Goal: Task Accomplishment & Management: Use online tool/utility

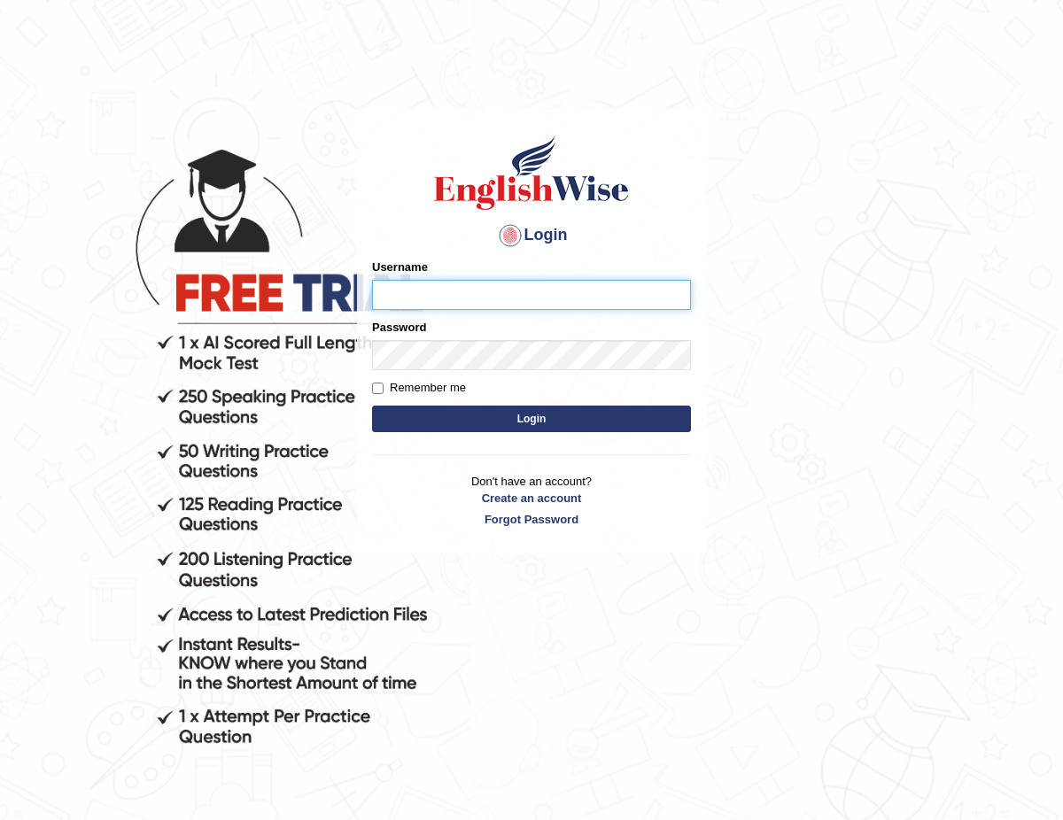
type input "ChimiZam"
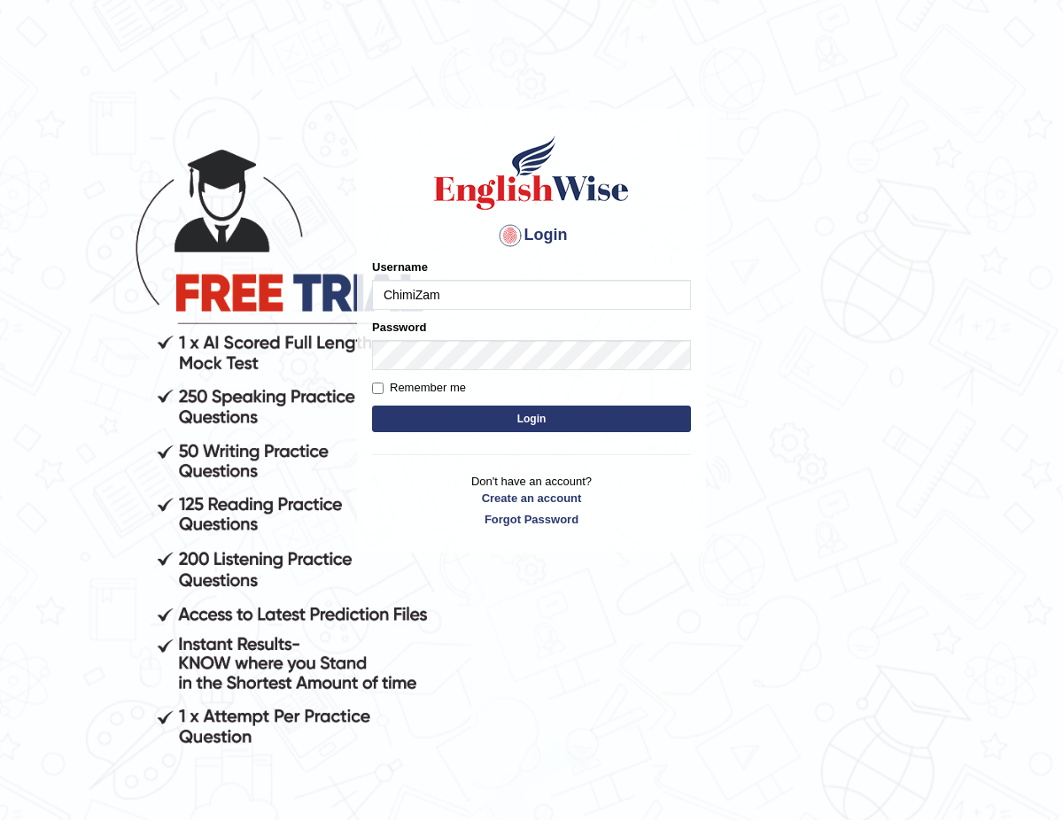
click at [536, 416] on button "Login" at bounding box center [531, 419] width 319 height 27
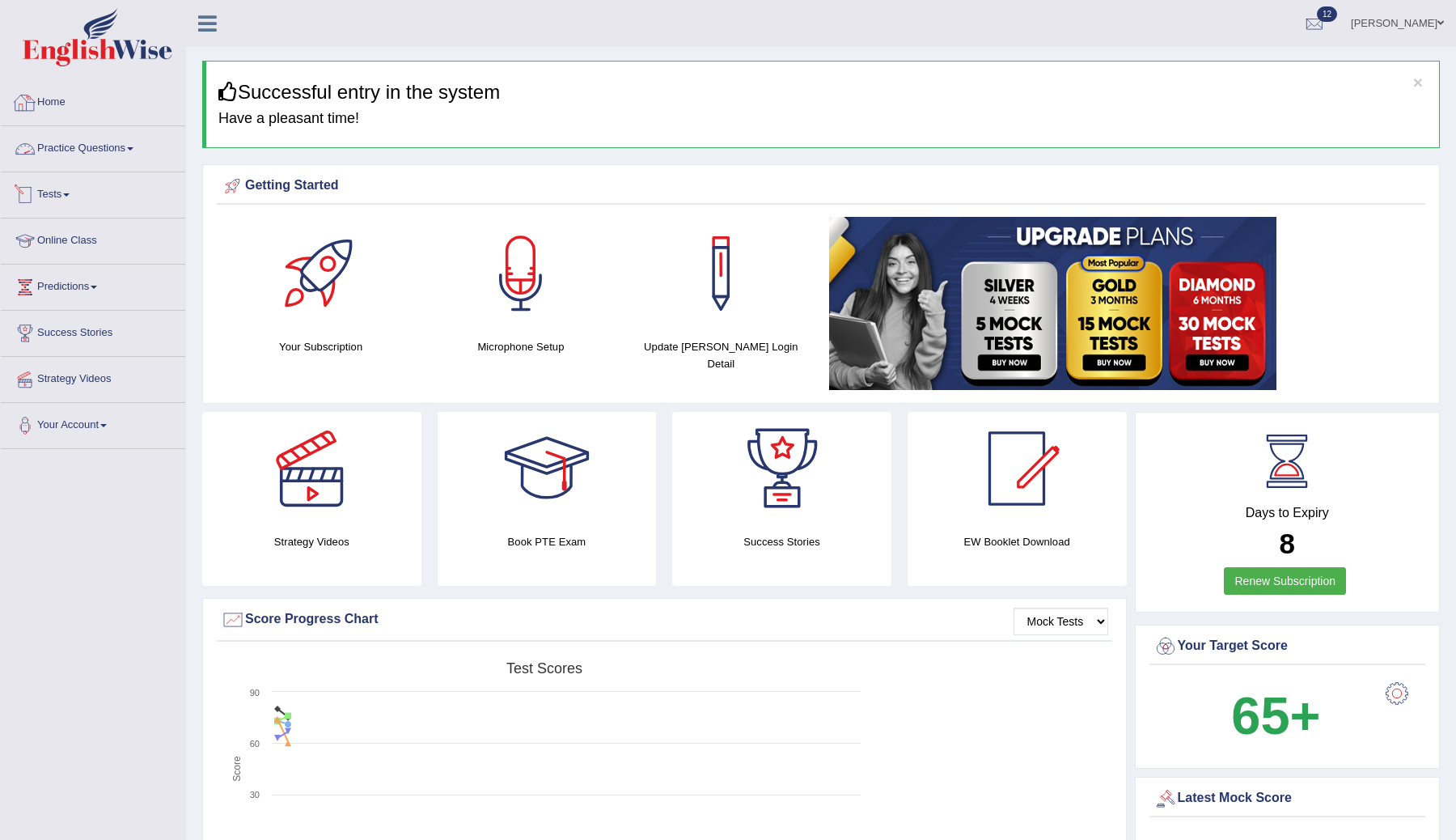
click at [74, 188] on link "Tests" at bounding box center [93, 193] width 184 height 40
click at [64, 262] on link "Take Mock Test" at bounding box center [106, 261] width 152 height 29
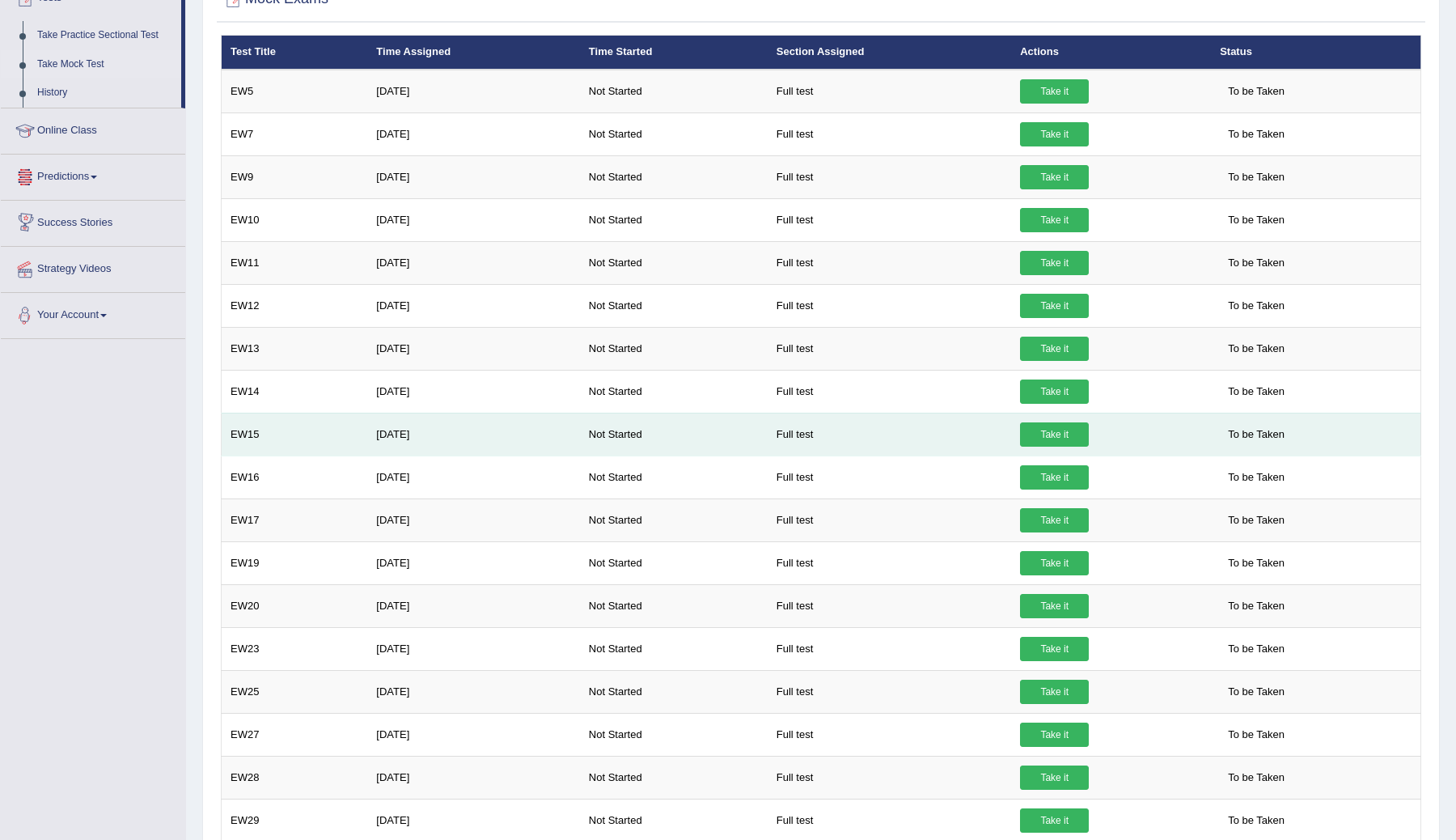
scroll to position [199, 0]
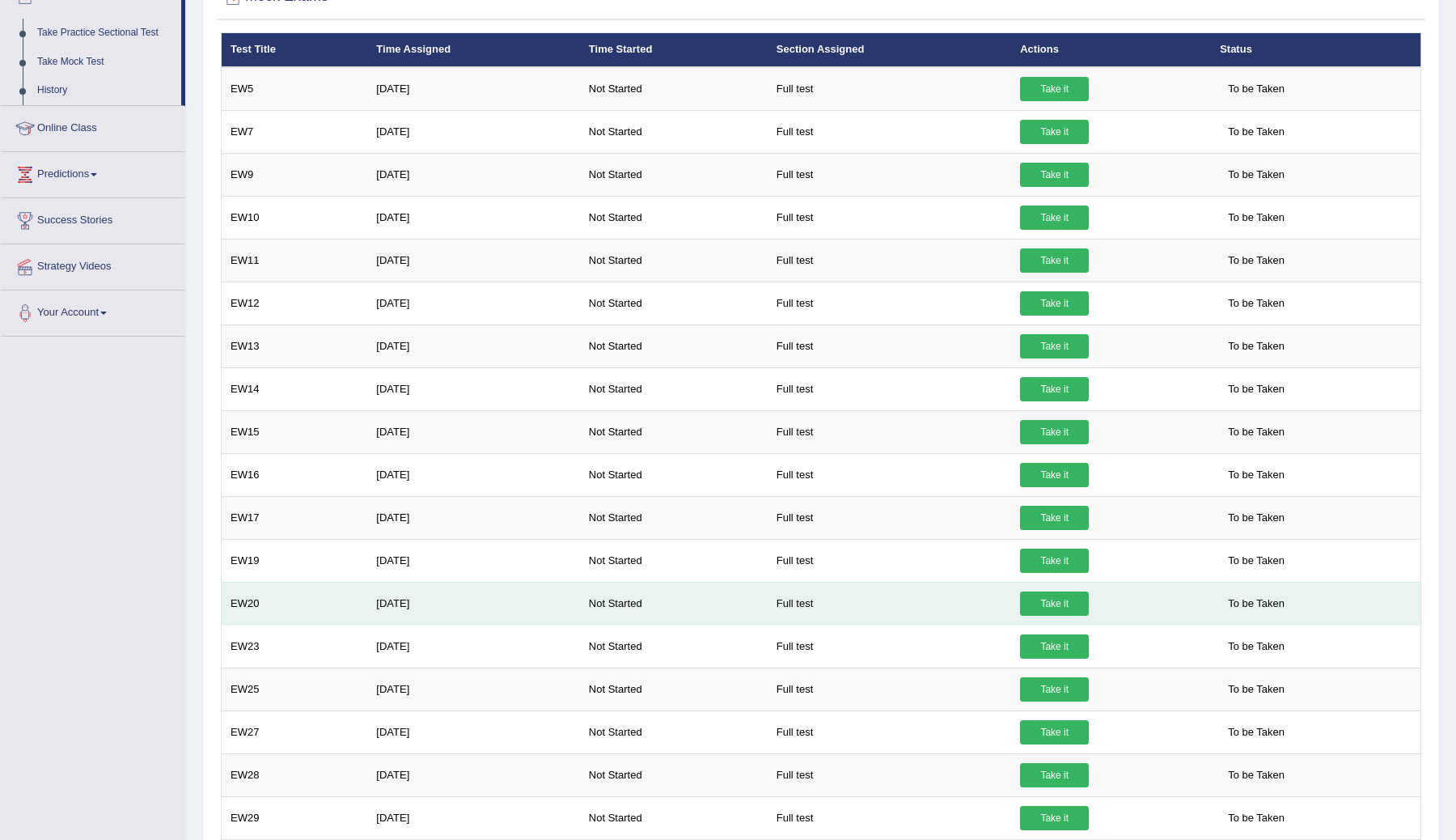
click at [245, 605] on td "EW20" at bounding box center [295, 603] width 146 height 43
click at [1056, 607] on link "Take it" at bounding box center [1053, 604] width 68 height 25
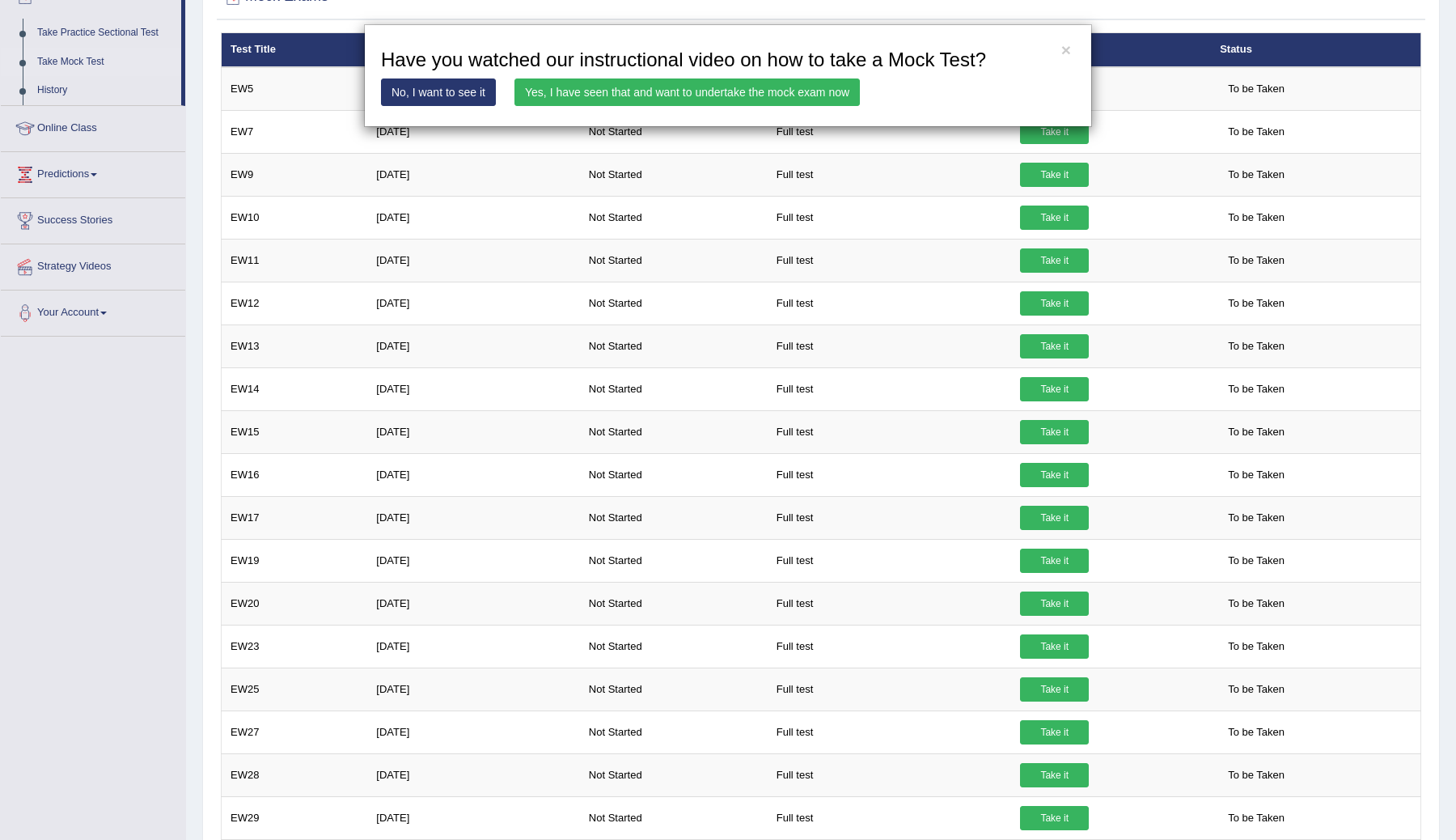
click at [777, 103] on link "Yes, I have seen that and want to undertake the mock exam now" at bounding box center [686, 92] width 345 height 27
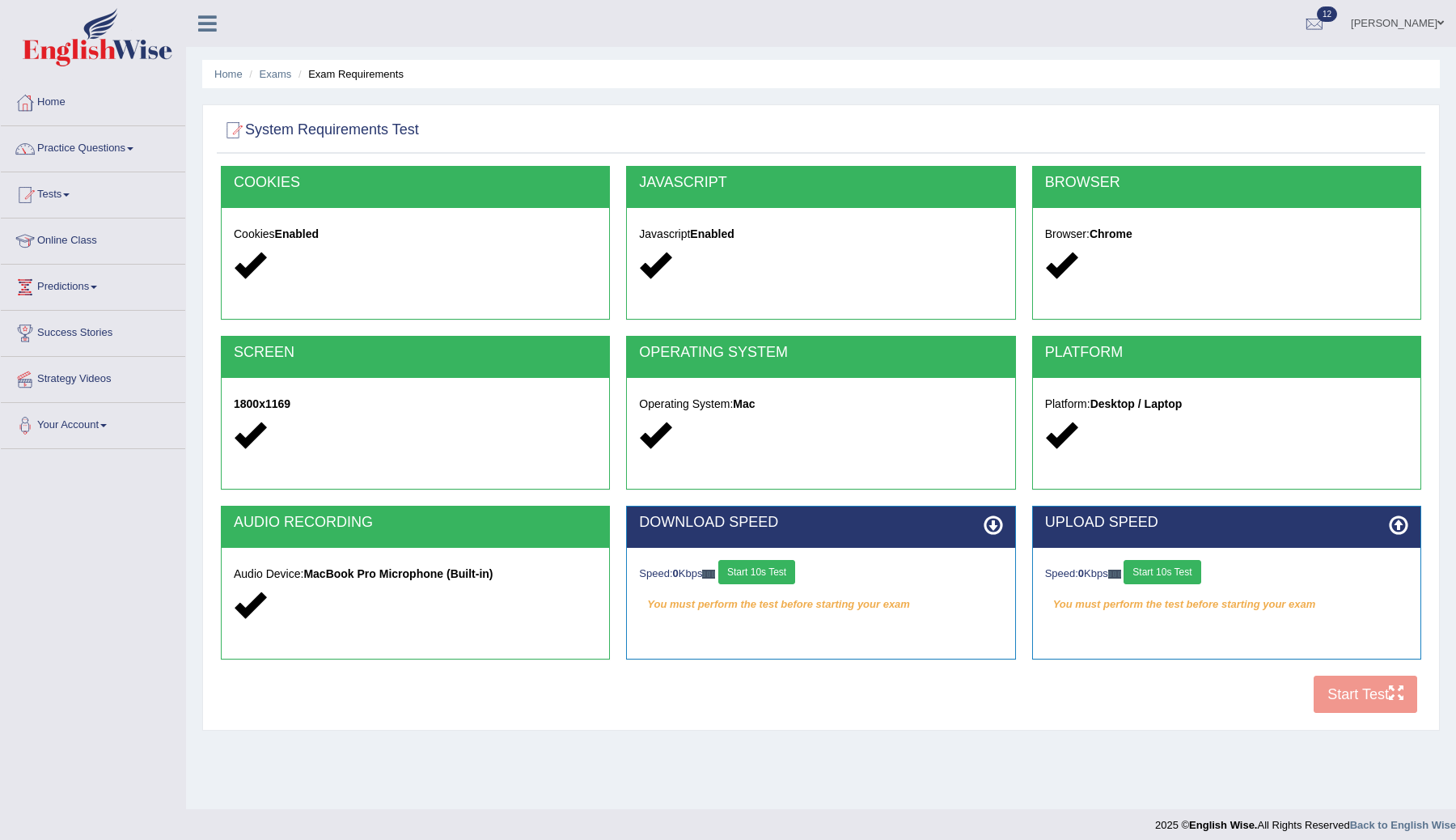
click at [1166, 574] on button "Start 10s Test" at bounding box center [1162, 572] width 77 height 25
click at [778, 578] on div "Speed: 0 Kbps Start 10s Test" at bounding box center [821, 573] width 363 height 28
click at [1191, 571] on button "Start 10s Test" at bounding box center [1179, 572] width 77 height 25
click at [769, 575] on button "Start 10s Test" at bounding box center [757, 572] width 77 height 25
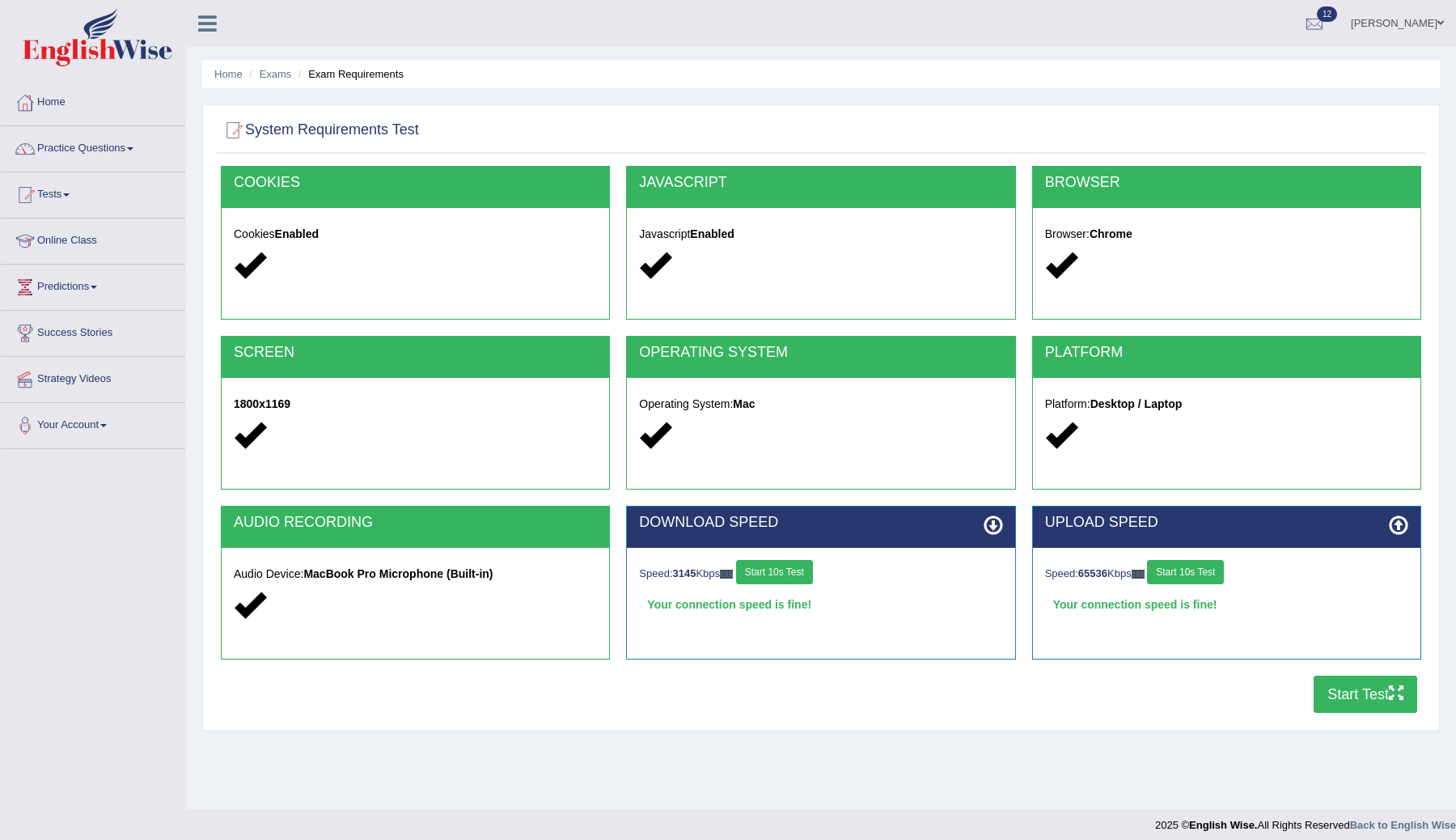
click at [1338, 695] on button "Start Test" at bounding box center [1365, 694] width 103 height 37
